Goal: Task Accomplishment & Management: Complete application form

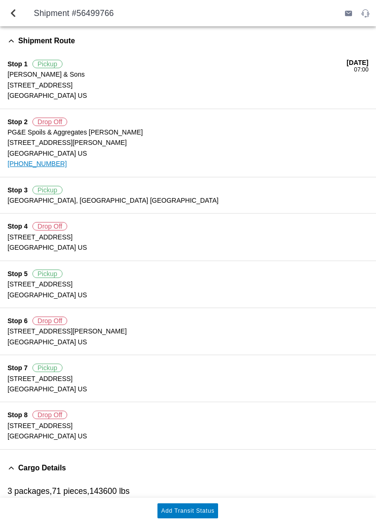
click at [205, 506] on button "Add Transit Status" at bounding box center [188, 510] width 61 height 15
click at [0, 0] on slot "Add Transit Status" at bounding box center [0, 0] width 0 height 0
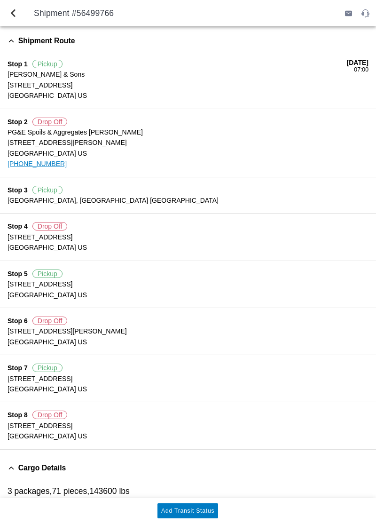
click at [19, 17] on button "back" at bounding box center [13, 13] width 23 height 23
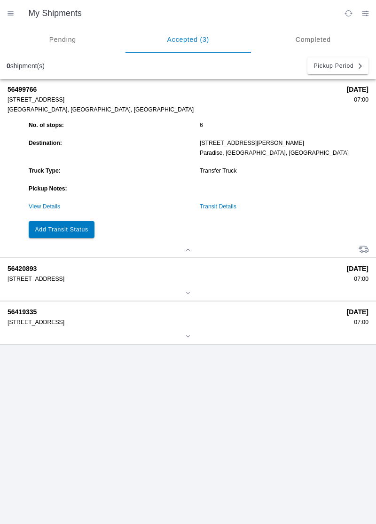
click at [64, 226] on button "Add Transit Status" at bounding box center [62, 229] width 66 height 17
click at [0, 0] on slot "Add Transit Status" at bounding box center [0, 0] width 0 height 0
click at [35, 205] on link "View Details" at bounding box center [45, 206] width 32 height 7
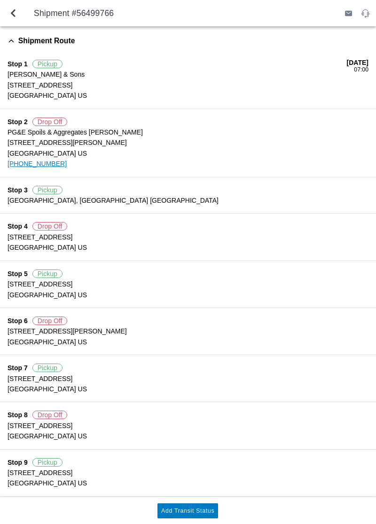
click at [0, 0] on slot "Add Transit Status" at bounding box center [0, 0] width 0 height 0
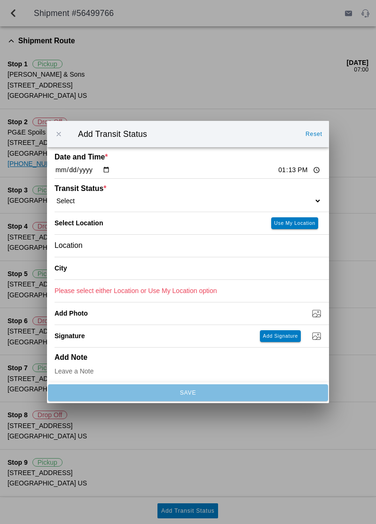
click at [122, 203] on select "Select Arrive at Drop Off Arrive at Pickup Break Start Break Stop Depart Drop O…" at bounding box center [188, 201] width 267 height 8
select select "ARVDLVLOC"
click at [0, 0] on slot "Use My Location" at bounding box center [0, 0] width 0 height 0
type input "Paradise"
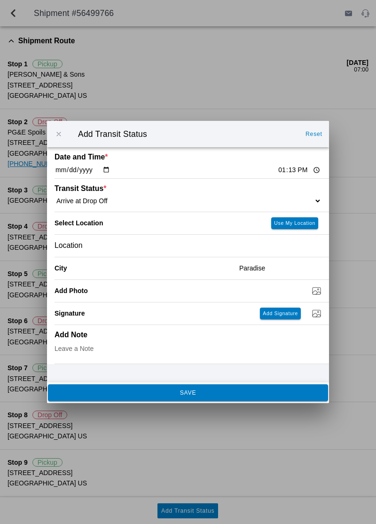
click at [250, 395] on span "SAVE" at bounding box center [188, 393] width 268 height 6
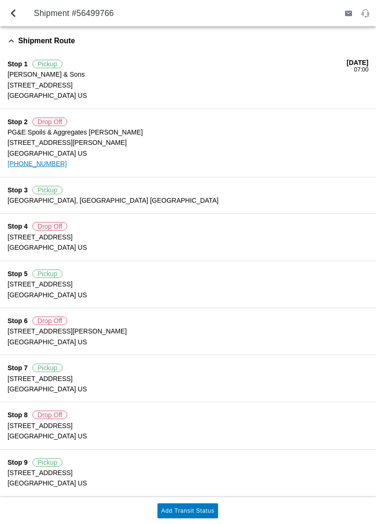
click at [0, 0] on slot "Add Transit Status" at bounding box center [0, 0] width 0 height 0
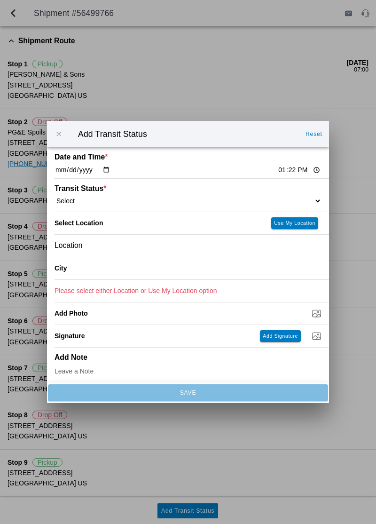
click at [253, 199] on select "Select Arrive at Drop Off Arrive at Pickup Break Start Break Stop Depart Drop O…" at bounding box center [188, 201] width 267 height 8
select select "DPTDLVLOC"
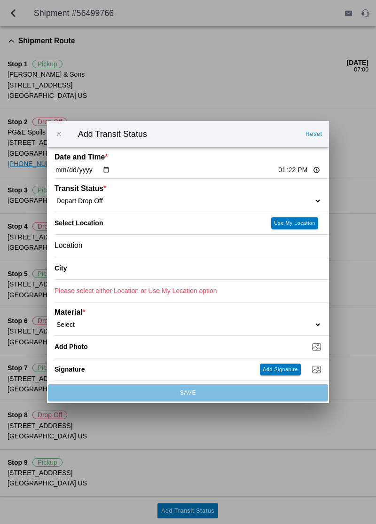
click at [0, 0] on slot "Use My Location" at bounding box center [0, 0] width 0 height 0
type input "Paradise"
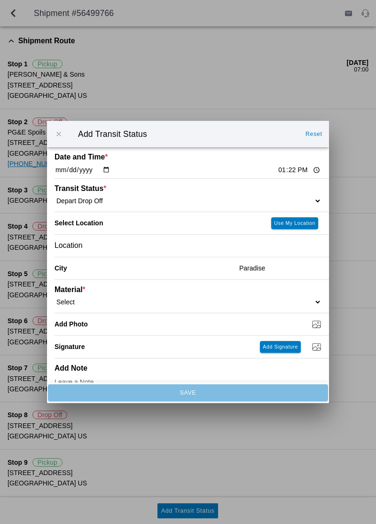
click at [288, 298] on select "Select 1" x 3" Rock 1" x 4" Rock 2" x 4" Rock Asphalt Cold Patch Backfill Spec …" at bounding box center [188, 302] width 267 height 8
select select "708650"
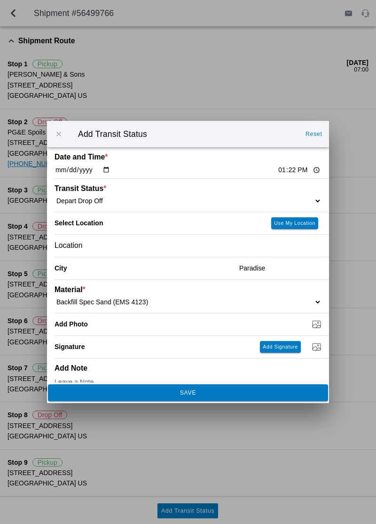
click at [220, 393] on span "SAVE" at bounding box center [188, 393] width 268 height 6
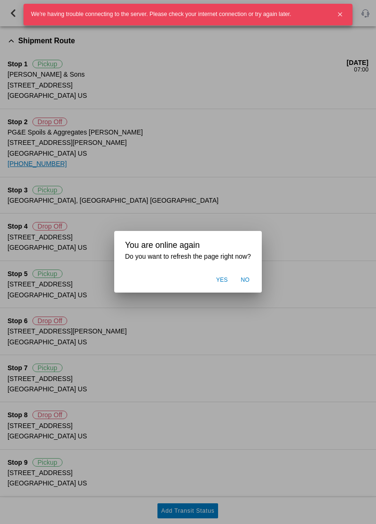
click at [303, 370] on ion-backdrop at bounding box center [188, 262] width 376 height 524
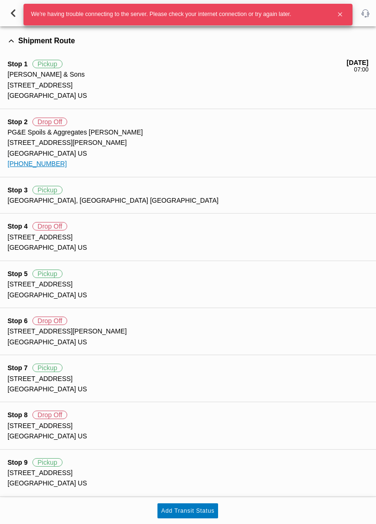
click at [303, 369] on ion-label "Stop 7 Pickup" at bounding box center [188, 368] width 361 height 10
click at [0, 0] on slot "Add Transit Status" at bounding box center [0, 0] width 0 height 0
click at [336, 16] on button "button" at bounding box center [340, 14] width 17 height 17
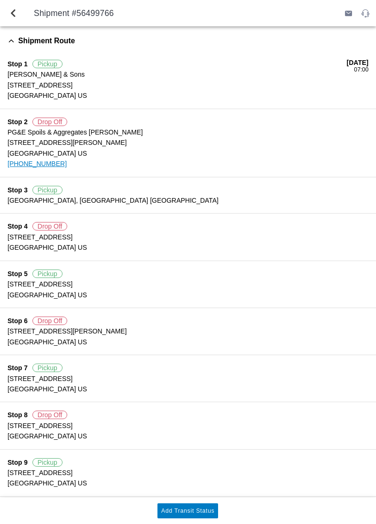
click at [0, 0] on slot "Add Transit Status" at bounding box center [0, 0] width 0 height 0
click at [211, 516] on button "Add Transit Status" at bounding box center [188, 510] width 61 height 15
click at [0, 0] on slot "Add Transit Status" at bounding box center [0, 0] width 0 height 0
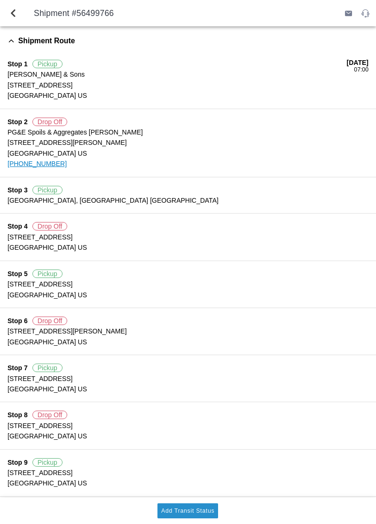
click at [207, 514] on button "Add Transit Status" at bounding box center [188, 510] width 61 height 15
click at [206, 503] on button "Add Transit Status" at bounding box center [188, 510] width 61 height 15
click at [205, 496] on ion-list "Shipment Route Stop 1 Pickup [PERSON_NAME] & Sons [STREET_ADDRESS] [GEOGRAPHIC_…" at bounding box center [188, 263] width 376 height 474
click at [218, 515] on button "Add Transit Status" at bounding box center [188, 510] width 61 height 15
click at [217, 511] on button "Add Transit Status" at bounding box center [188, 510] width 61 height 15
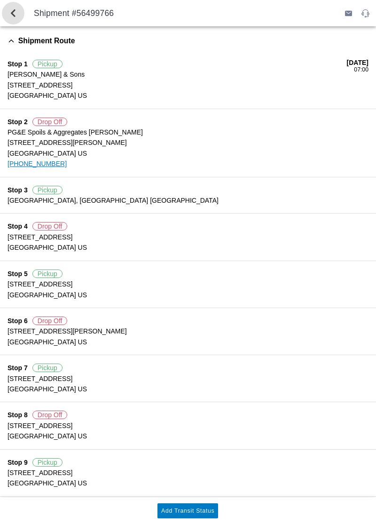
click at [9, 16] on span "back" at bounding box center [13, 13] width 11 height 23
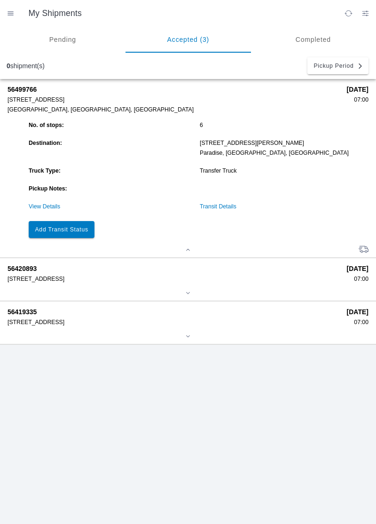
click at [0, 0] on slot "Add Transit Status" at bounding box center [0, 0] width 0 height 0
click at [61, 233] on button "Add Transit Status" at bounding box center [62, 229] width 66 height 17
click at [60, 237] on button "Add Transit Status" at bounding box center [62, 229] width 66 height 17
click at [54, 236] on button "Add Transit Status" at bounding box center [62, 229] width 66 height 17
click at [0, 0] on slot "Add Transit Status" at bounding box center [0, 0] width 0 height 0
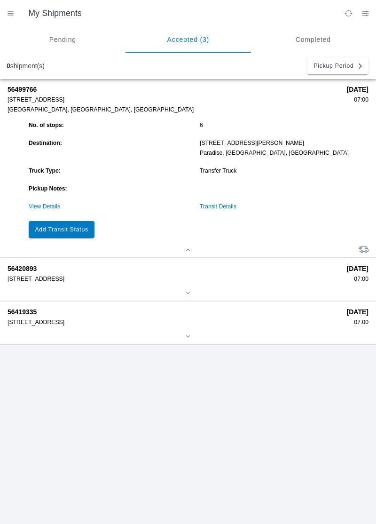
click at [0, 0] on slot "Add Transit Status" at bounding box center [0, 0] width 0 height 0
click at [39, 194] on ion-grid "No. of stops: 6 Destination: [STREET_ADDRESS][PERSON_NAME] Truck Type: Transfer…" at bounding box center [197, 179] width 342 height 121
click at [42, 209] on link "View Details" at bounding box center [45, 206] width 32 height 7
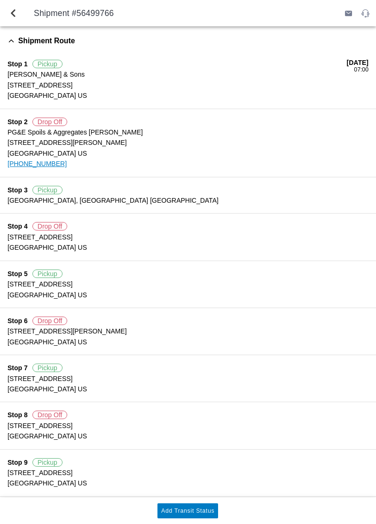
click at [0, 0] on slot "Add Transit Status" at bounding box center [0, 0] width 0 height 0
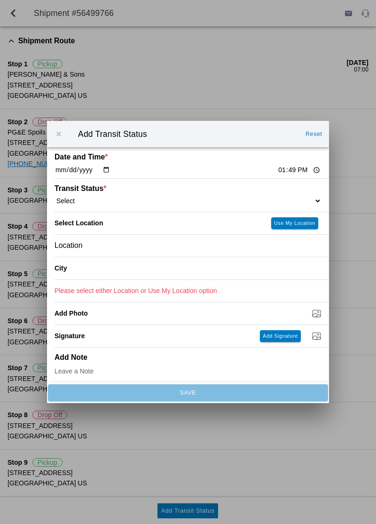
click at [292, 198] on select "Select Arrive at Drop Off Arrive at Pickup Break Start Break Stop Depart Drop O…" at bounding box center [188, 201] width 267 height 8
select select "ARVPULOC"
click at [0, 0] on slot "Use My Location" at bounding box center [0, 0] width 0 height 0
type input "[GEOGRAPHIC_DATA]"
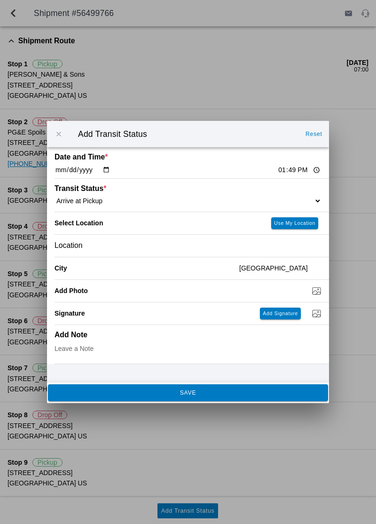
click at [257, 398] on button "SAVE" at bounding box center [188, 392] width 280 height 17
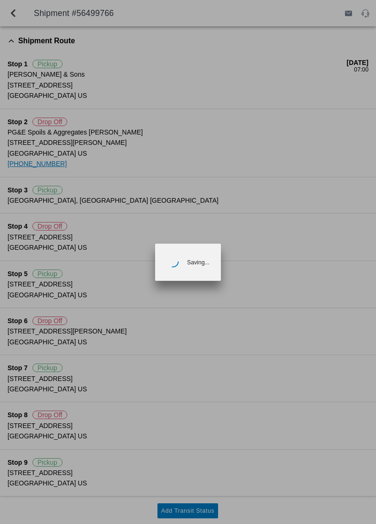
click at [336, 193] on ion-backdrop at bounding box center [188, 262] width 376 height 524
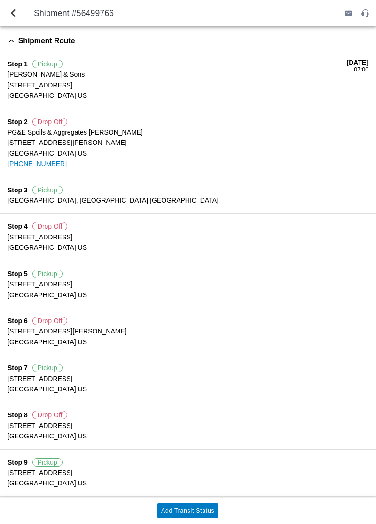
click at [0, 0] on slot "Add Transit Status" at bounding box center [0, 0] width 0 height 0
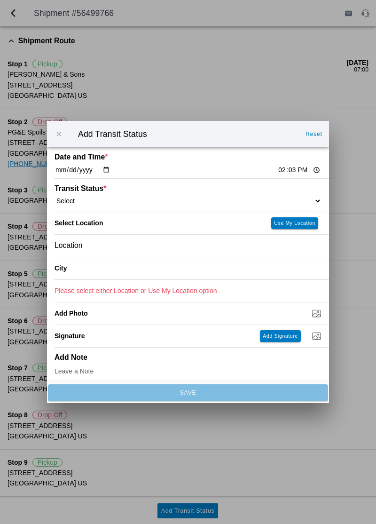
click at [305, 186] on div "Transit Status * Select Arrive at Drop Off Arrive at Pickup Break Start Break S…" at bounding box center [188, 195] width 267 height 33
click at [291, 197] on select "Select Arrive at Drop Off Arrive at Pickup Break Start Break Stop Depart Drop O…" at bounding box center [188, 201] width 267 height 8
select select "DPTPULOC"
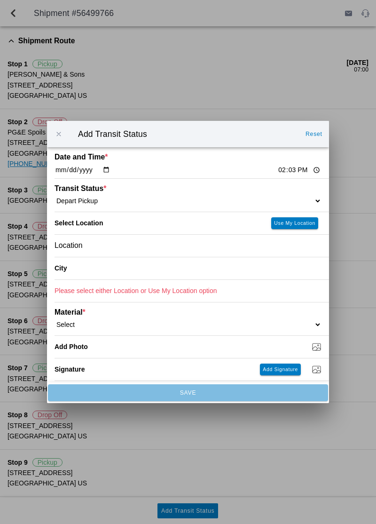
click at [0, 0] on slot "Use My Location" at bounding box center [0, 0] width 0 height 0
type input "[GEOGRAPHIC_DATA]"
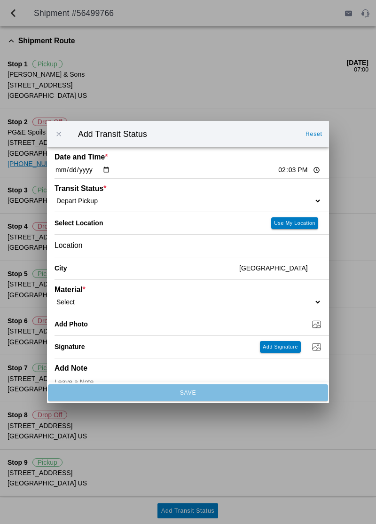
click at [302, 301] on select "Select 1" x 3" Rock 1" x 4" Rock 2" x 4" Rock Asphalt Cold Patch Backfill Spec …" at bounding box center [188, 302] width 267 height 8
select select "708650"
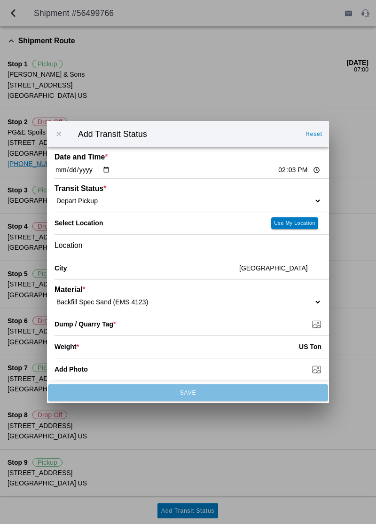
click at [319, 324] on input "Dump / Quarry Tag *" at bounding box center [192, 324] width 275 height 10
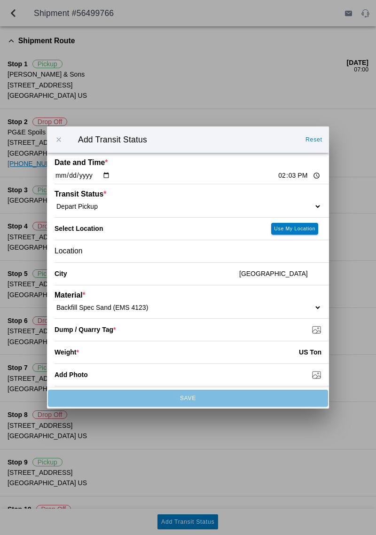
type input "C:\fakepath\17555510372326882305081589432088.jpg"
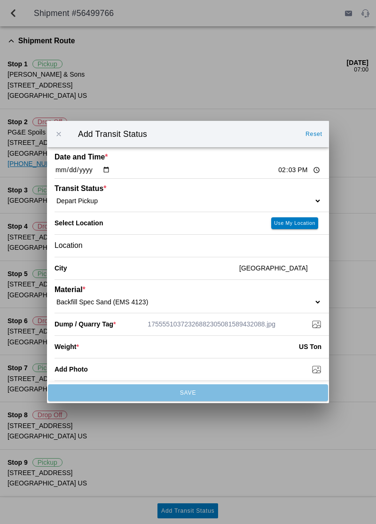
click at [163, 347] on input "number" at bounding box center [189, 346] width 220 height 21
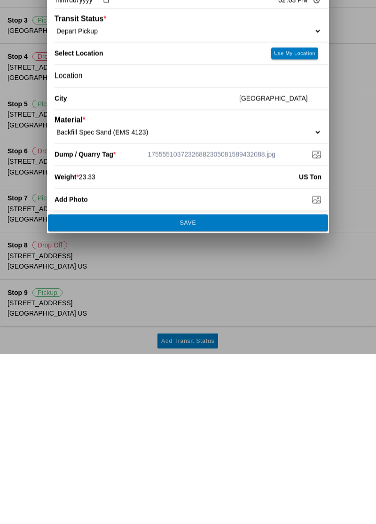
type input "23.33"
click at [174, 396] on button "SAVE" at bounding box center [188, 392] width 280 height 17
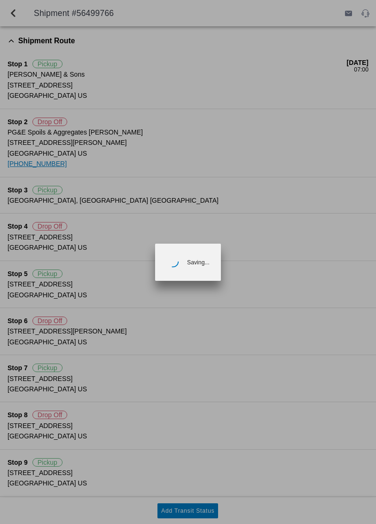
click at [189, 248] on div "Saving..." at bounding box center [188, 262] width 66 height 37
